Goal: Task Accomplishment & Management: Use online tool/utility

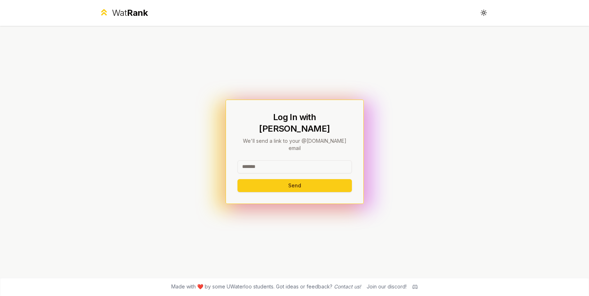
click at [268, 160] on input at bounding box center [294, 166] width 114 height 13
click at [322, 179] on button "Send" at bounding box center [294, 185] width 114 height 13
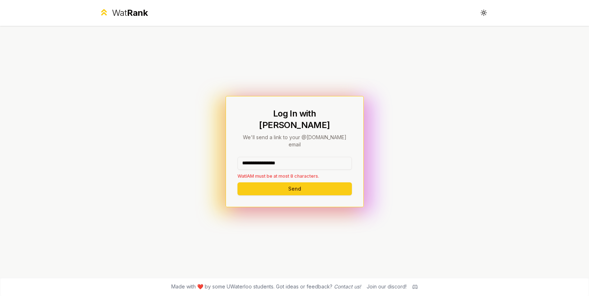
drag, startPoint x: 303, startPoint y: 153, endPoint x: 260, endPoint y: 154, distance: 42.5
click at [258, 157] on input "**********" at bounding box center [294, 163] width 114 height 13
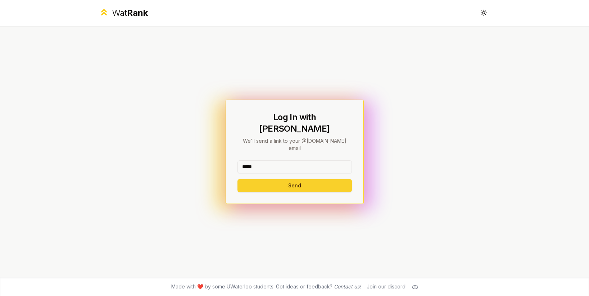
type input "*****"
click at [258, 179] on button "Send" at bounding box center [294, 185] width 114 height 13
click at [276, 160] on input at bounding box center [294, 166] width 114 height 13
click at [289, 179] on button "Send" at bounding box center [294, 185] width 114 height 13
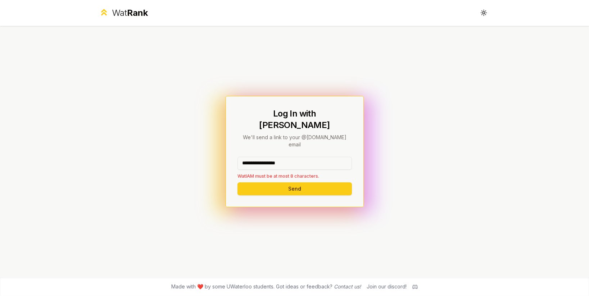
drag, startPoint x: 302, startPoint y: 153, endPoint x: 258, endPoint y: 152, distance: 44.3
click at [258, 157] on input "**********" at bounding box center [294, 163] width 114 height 13
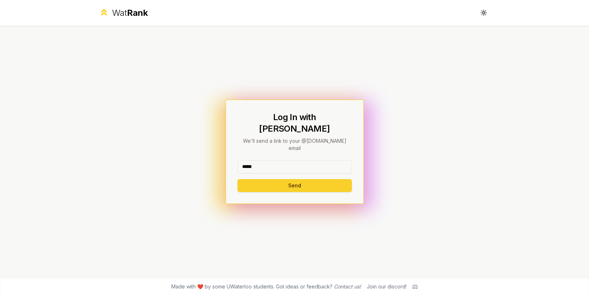
type input "*****"
click at [266, 179] on button "Send" at bounding box center [294, 185] width 114 height 13
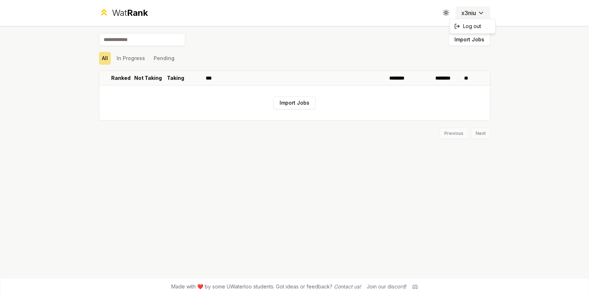
click at [470, 16] on html "Wat Rank Toggle theme x3niu Import Jobs All In Progress Pending Ranked Not Taki…" at bounding box center [294, 148] width 589 height 296
drag, startPoint x: 539, startPoint y: 60, endPoint x: 532, endPoint y: 56, distance: 7.6
click at [539, 59] on html "Wat Rank Toggle theme x3niu Import Jobs All In Progress Pending Ranked Not Taki…" at bounding box center [294, 148] width 589 height 296
click at [446, 16] on icon at bounding box center [446, 12] width 7 height 7
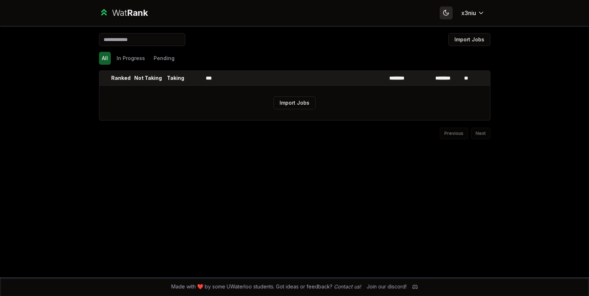
click at [446, 15] on icon at bounding box center [445, 12] width 5 height 5
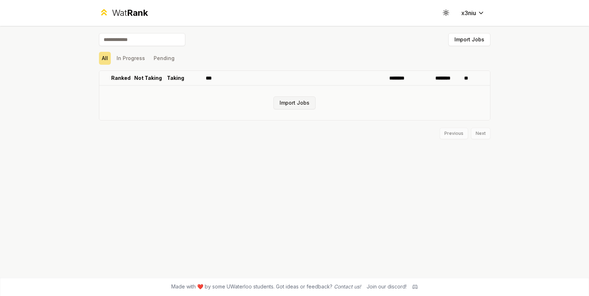
click at [290, 100] on button "Import Jobs" at bounding box center [294, 102] width 42 height 13
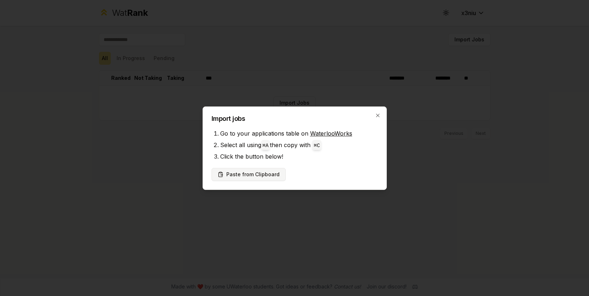
click at [260, 174] on button "Paste from Clipboard" at bounding box center [249, 174] width 74 height 13
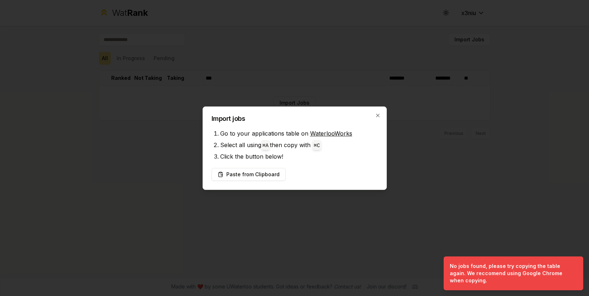
click at [291, 156] on li "Click the button below!" at bounding box center [299, 157] width 158 height 12
click at [302, 160] on li "Click the button below!" at bounding box center [299, 157] width 158 height 12
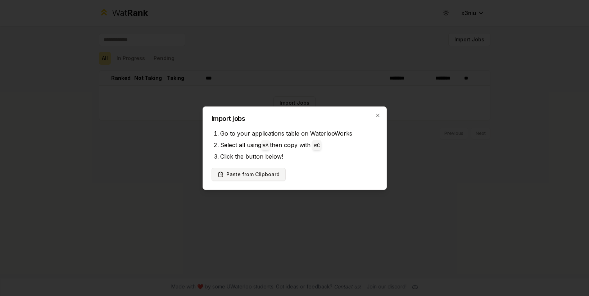
click at [260, 177] on button "Paste from Clipboard" at bounding box center [249, 174] width 74 height 13
click at [262, 174] on button "Paste from Clipboard" at bounding box center [249, 174] width 74 height 13
click at [376, 114] on icon "button" at bounding box center [378, 116] width 6 height 6
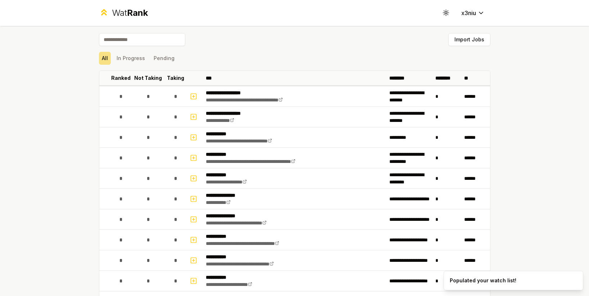
click at [283, 103] on div "**********" at bounding box center [244, 96] width 77 height 14
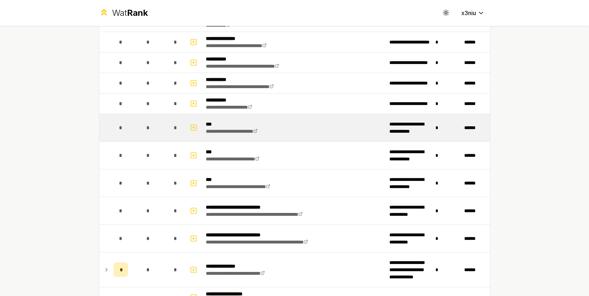
scroll to position [209, 0]
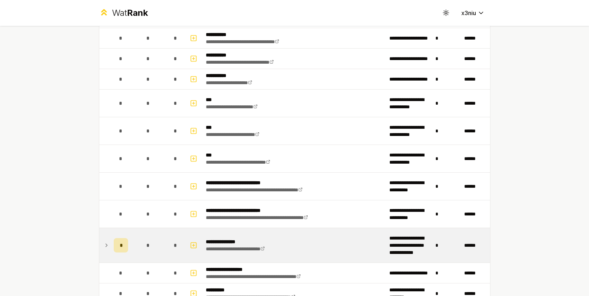
click at [120, 246] on span "*" at bounding box center [121, 245] width 2 height 7
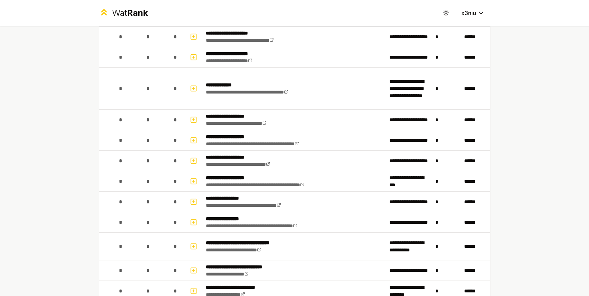
scroll to position [692, 0]
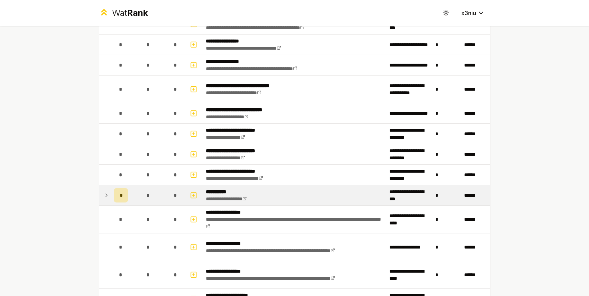
click at [116, 191] on div "*" at bounding box center [121, 195] width 14 height 14
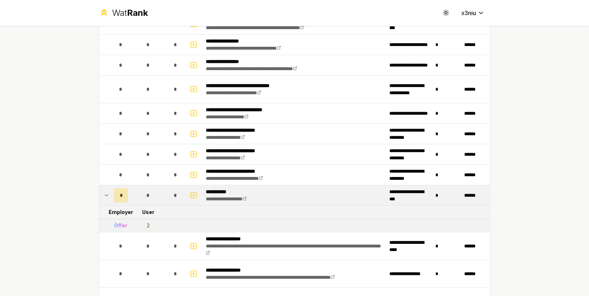
click at [117, 227] on div "Offer" at bounding box center [120, 225] width 13 height 7
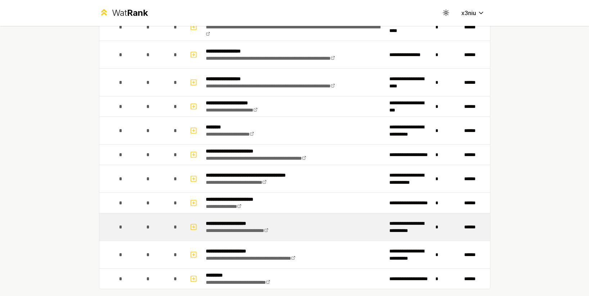
scroll to position [949, 0]
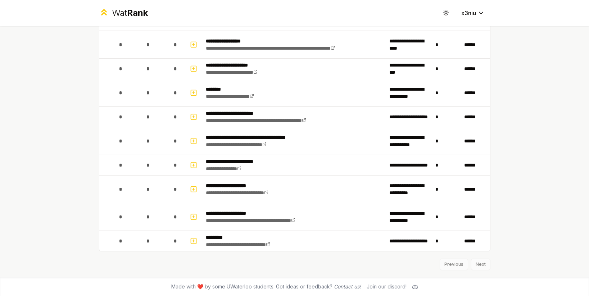
click at [480, 267] on div "Previous Next" at bounding box center [294, 260] width 391 height 19
click at [477, 264] on div "Previous Next" at bounding box center [294, 260] width 391 height 19
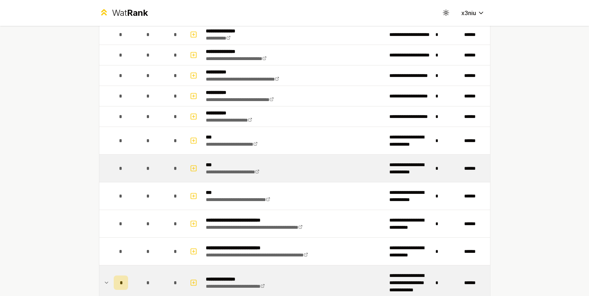
scroll to position [285, 0]
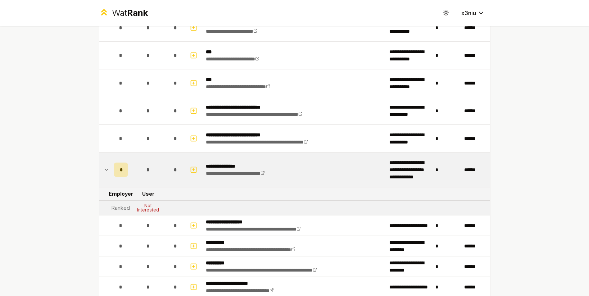
click at [174, 169] on span "*" at bounding box center [175, 169] width 3 height 7
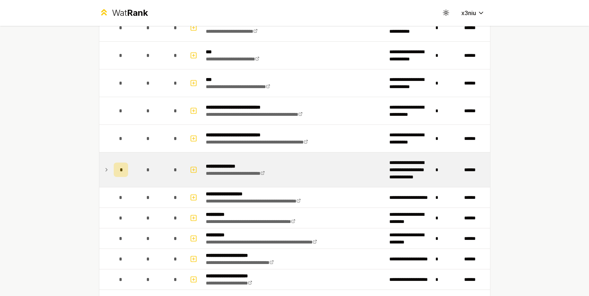
click at [120, 171] on span "*" at bounding box center [121, 169] width 2 height 7
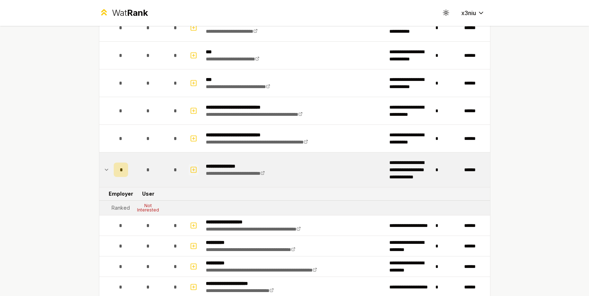
click at [192, 169] on icon "button" at bounding box center [193, 170] width 7 height 9
select select
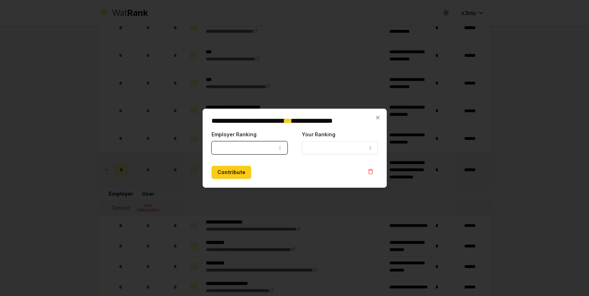
click at [242, 149] on button "Employer Ranking" at bounding box center [250, 147] width 76 height 13
click at [343, 166] on div "Contribute" at bounding box center [295, 172] width 166 height 13
click at [381, 117] on div "**********" at bounding box center [295, 148] width 184 height 79
click at [379, 117] on icon "button" at bounding box center [378, 118] width 6 height 6
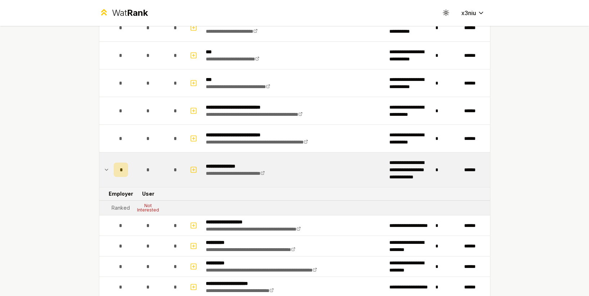
click at [125, 168] on div "*" at bounding box center [121, 170] width 14 height 14
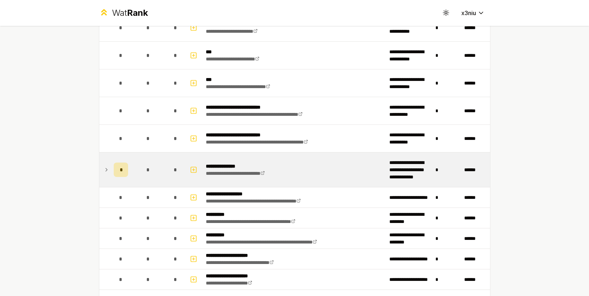
click at [116, 167] on div "*" at bounding box center [121, 170] width 14 height 14
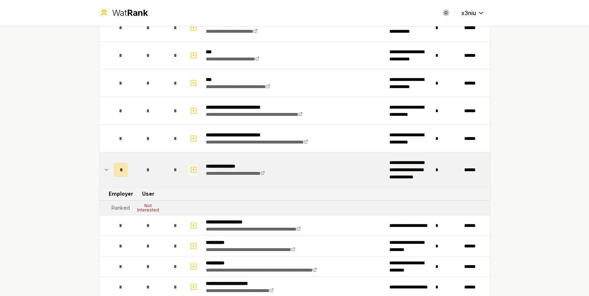
click at [192, 169] on icon "button" at bounding box center [193, 170] width 7 height 9
select select
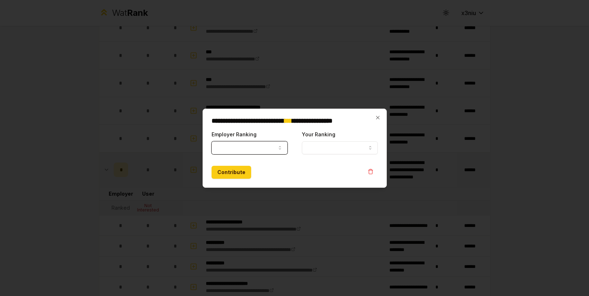
click at [235, 147] on button "Employer Ranking" at bounding box center [250, 147] width 76 height 13
click at [309, 163] on form "**********" at bounding box center [295, 154] width 166 height 49
click at [376, 118] on icon "button" at bounding box center [378, 118] width 6 height 6
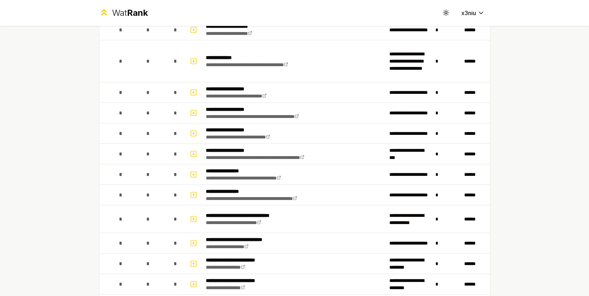
scroll to position [725, 0]
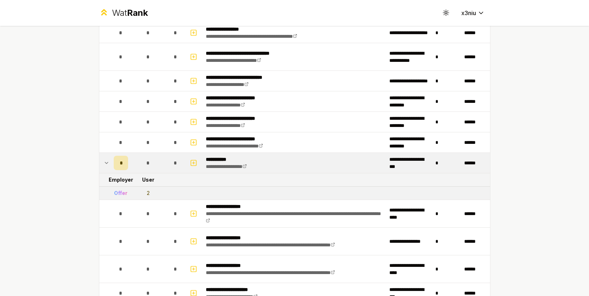
click at [247, 159] on p "**********" at bounding box center [232, 159] width 53 height 7
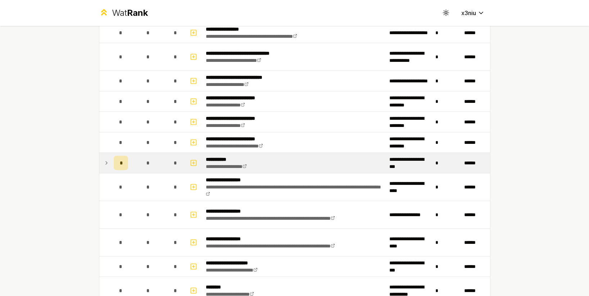
click at [210, 159] on p "**********" at bounding box center [232, 159] width 53 height 7
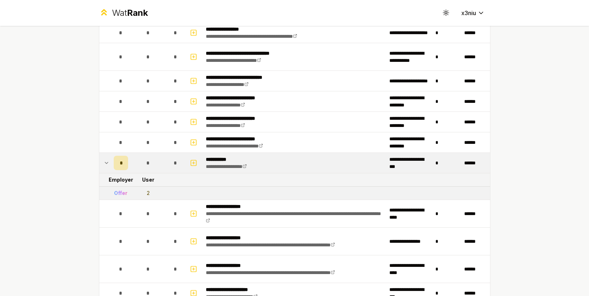
click at [120, 165] on span "*" at bounding box center [121, 162] width 2 height 7
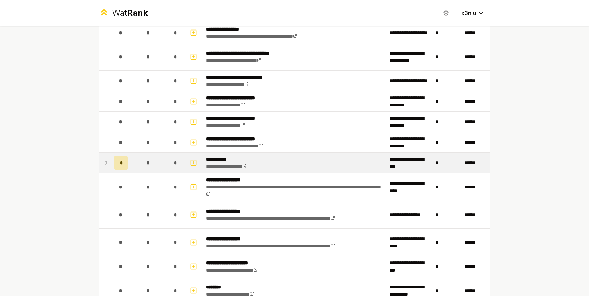
click at [120, 164] on span "*" at bounding box center [121, 162] width 2 height 7
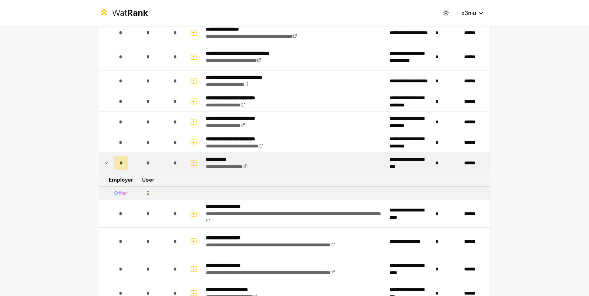
click at [346, 196] on tr "Offer 2" at bounding box center [294, 193] width 391 height 13
click at [345, 160] on td "**********" at bounding box center [294, 163] width 183 height 20
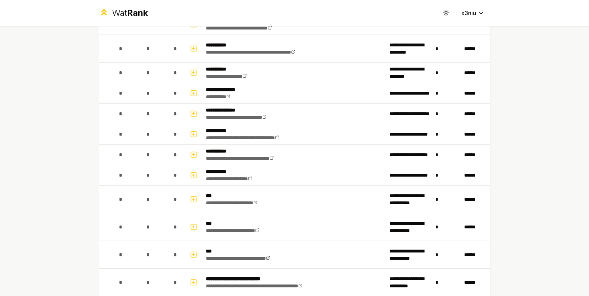
scroll to position [0, 0]
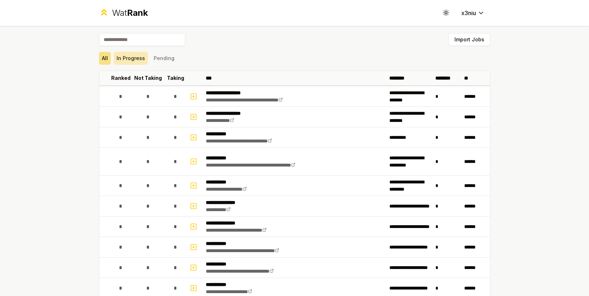
click at [127, 56] on button "In Progress" at bounding box center [131, 58] width 34 height 13
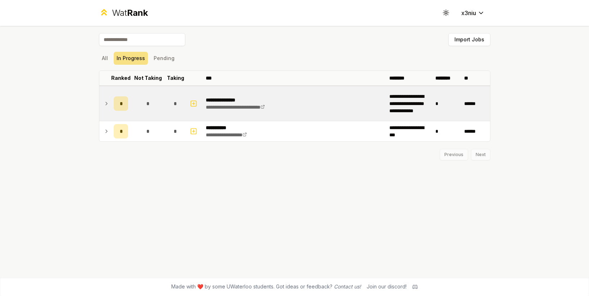
click at [104, 105] on icon at bounding box center [107, 103] width 6 height 9
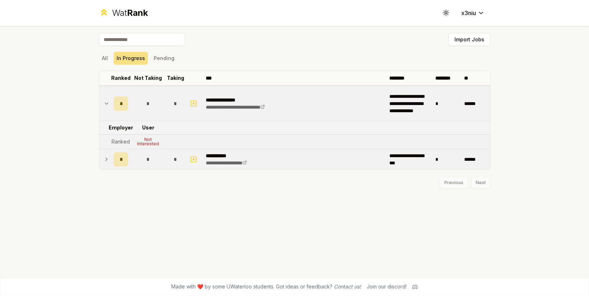
click at [105, 157] on icon at bounding box center [107, 159] width 6 height 9
drag, startPoint x: 148, startPoint y: 190, endPoint x: 153, endPoint y: 191, distance: 5.1
click at [152, 191] on td "2" at bounding box center [148, 189] width 35 height 13
click at [170, 201] on div "Previous Next" at bounding box center [294, 205] width 391 height 19
click at [104, 101] on icon at bounding box center [107, 103] width 6 height 9
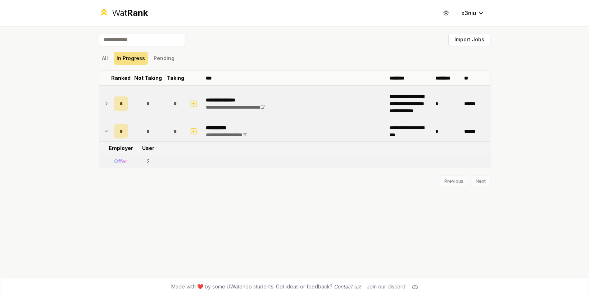
click at [105, 133] on icon at bounding box center [107, 131] width 6 height 9
click at [106, 59] on button "All" at bounding box center [105, 58] width 12 height 13
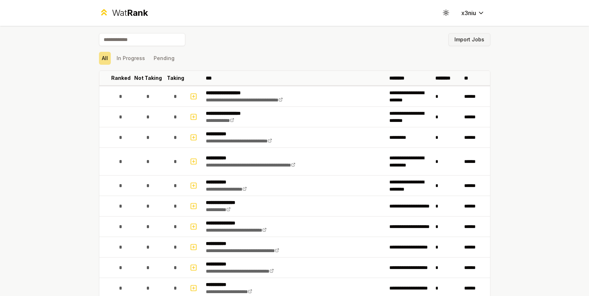
click at [471, 36] on button "Import Jobs" at bounding box center [469, 39] width 42 height 13
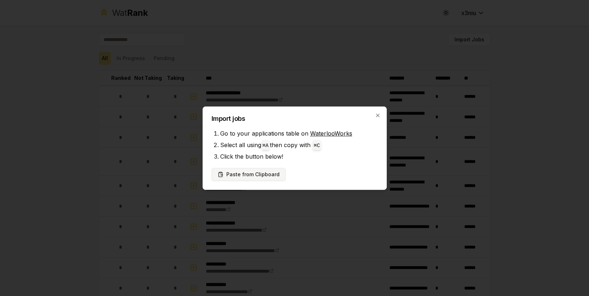
click at [257, 176] on button "Paste from Clipboard" at bounding box center [249, 174] width 74 height 13
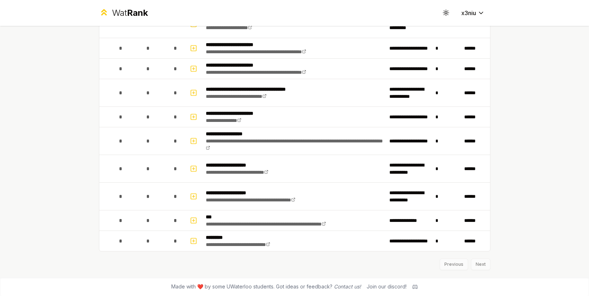
scroll to position [1381, 0]
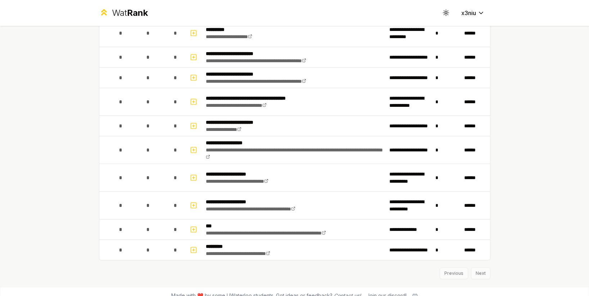
click at [477, 275] on div "Previous Next" at bounding box center [294, 269] width 391 height 19
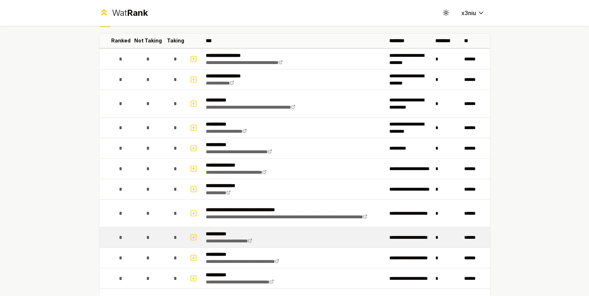
scroll to position [0, 0]
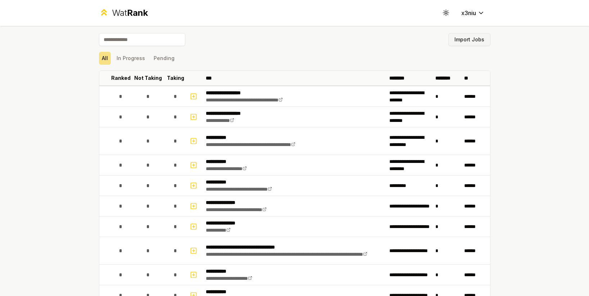
click at [470, 37] on button "Import Jobs" at bounding box center [469, 39] width 42 height 13
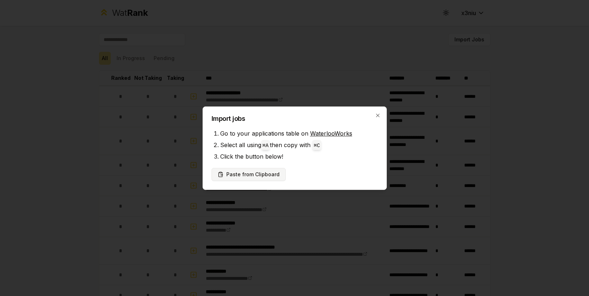
click at [269, 174] on button "Paste from Clipboard" at bounding box center [249, 174] width 74 height 13
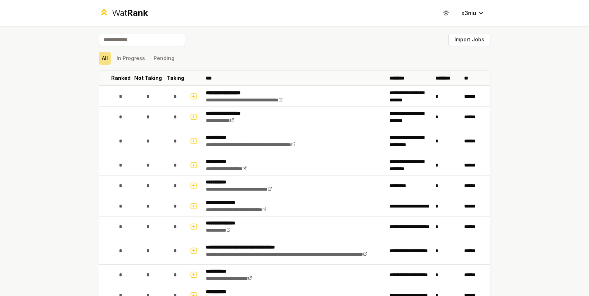
scroll to position [309, 0]
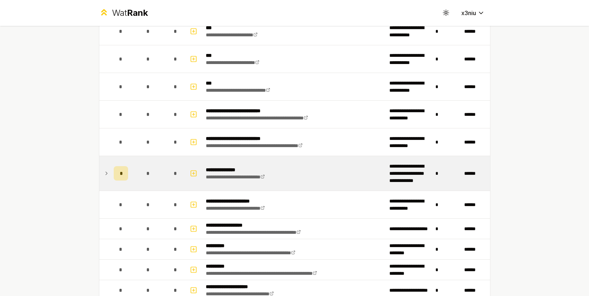
click at [107, 177] on td at bounding box center [105, 173] width 12 height 35
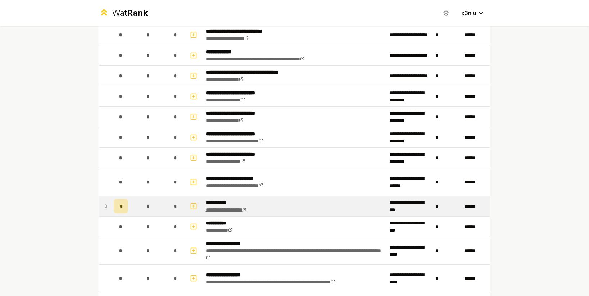
scroll to position [980, 0]
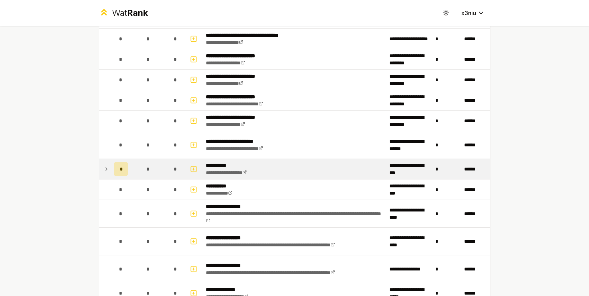
click at [104, 171] on icon at bounding box center [107, 169] width 6 height 9
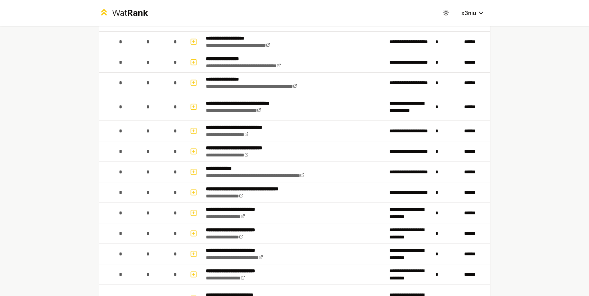
scroll to position [664, 0]
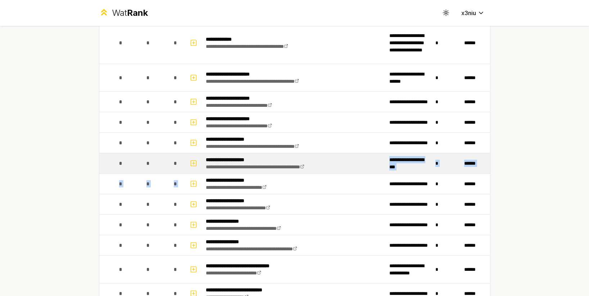
click at [213, 174] on tbody "**********" at bounding box center [294, 227] width 391 height 1610
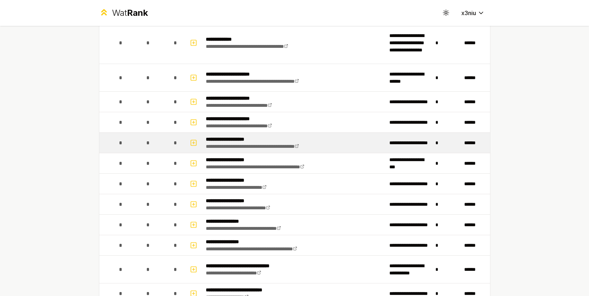
click at [181, 145] on td "*" at bounding box center [176, 143] width 20 height 20
click at [158, 139] on td "*" at bounding box center [148, 143] width 35 height 20
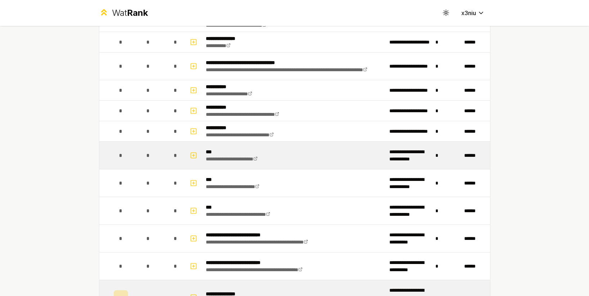
scroll to position [180, 0]
